Goal: Check status: Check status

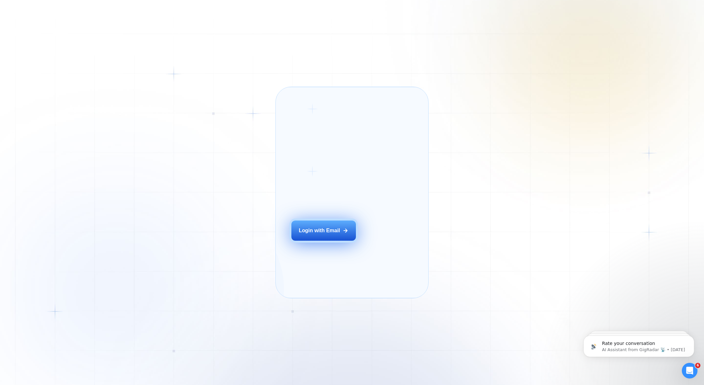
click at [341, 235] on button "Login with Email" at bounding box center [323, 231] width 65 height 20
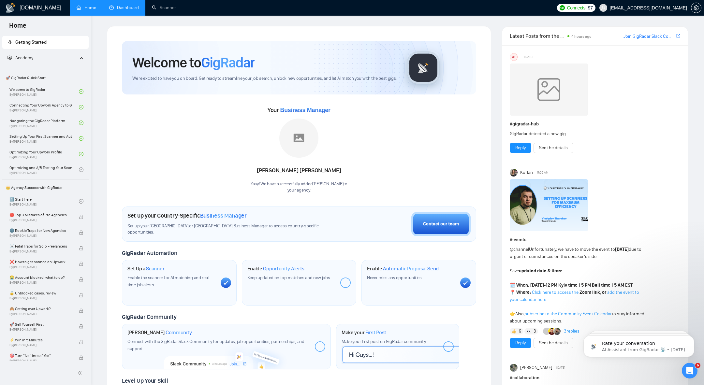
click at [122, 10] on link "Dashboard" at bounding box center [124, 8] width 30 height 6
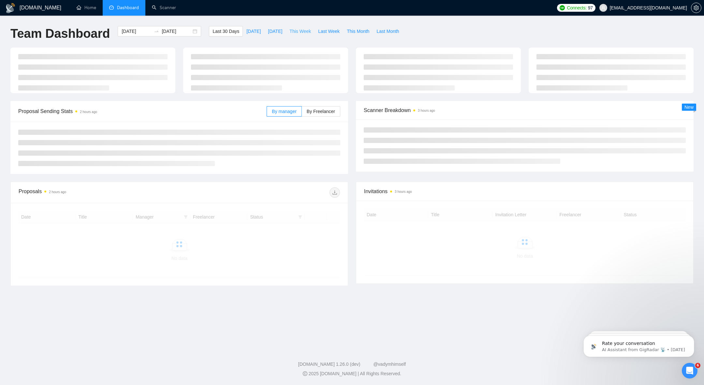
click at [304, 28] on span "This Week" at bounding box center [300, 31] width 22 height 7
type input "[DATE]"
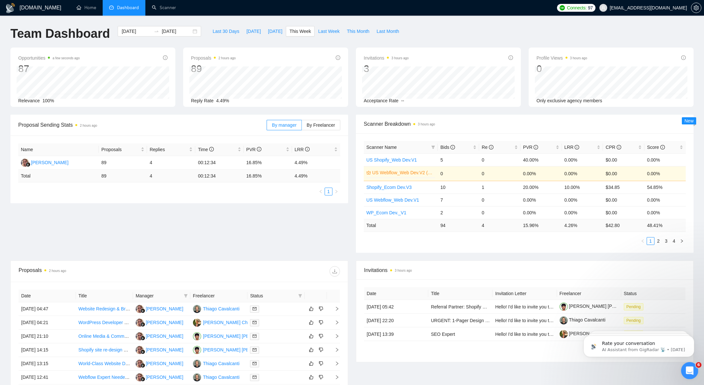
click at [469, 257] on icon "Open Intercom Messenger" at bounding box center [689, 370] width 11 height 11
